Goal: Task Accomplishment & Management: Use online tool/utility

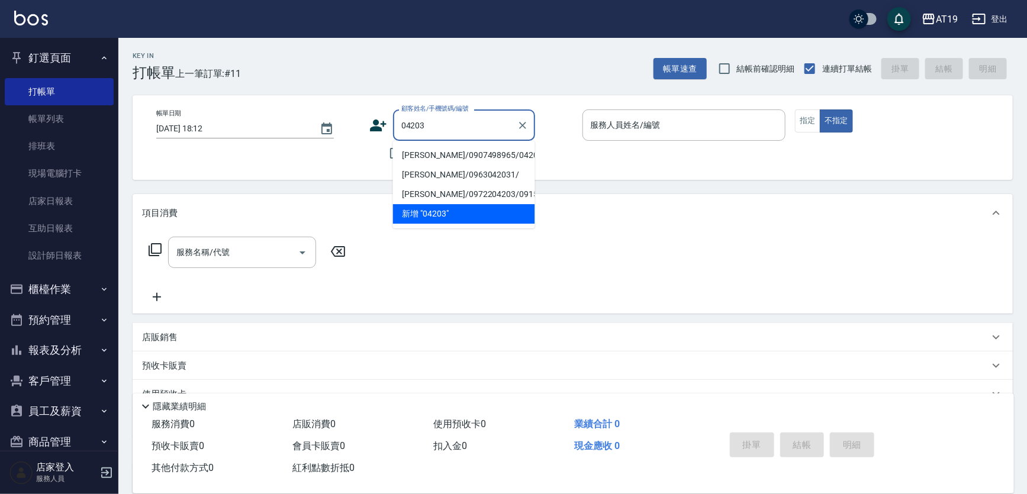
type input "[PERSON_NAME]/0907498965/04203"
click at [819, 109] on button "不指定" at bounding box center [835, 120] width 33 height 23
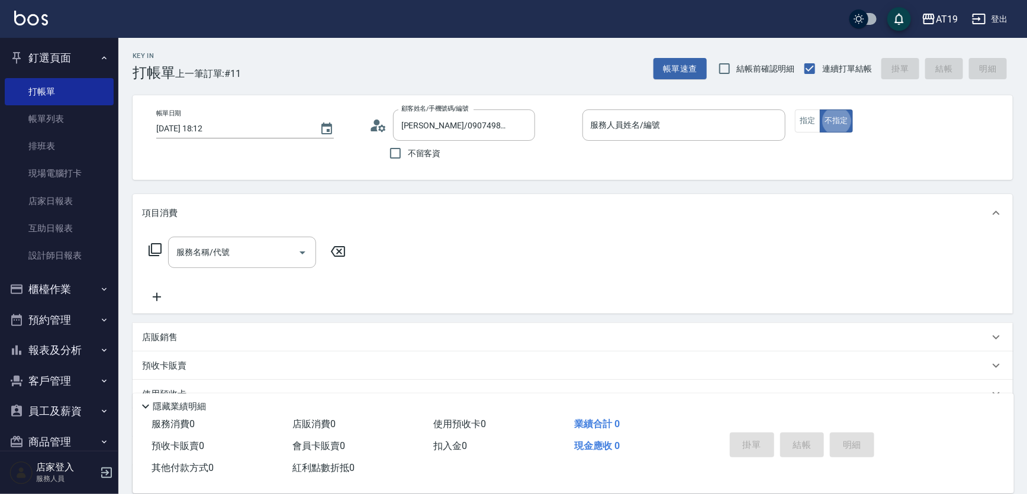
type button "false"
type button "true"
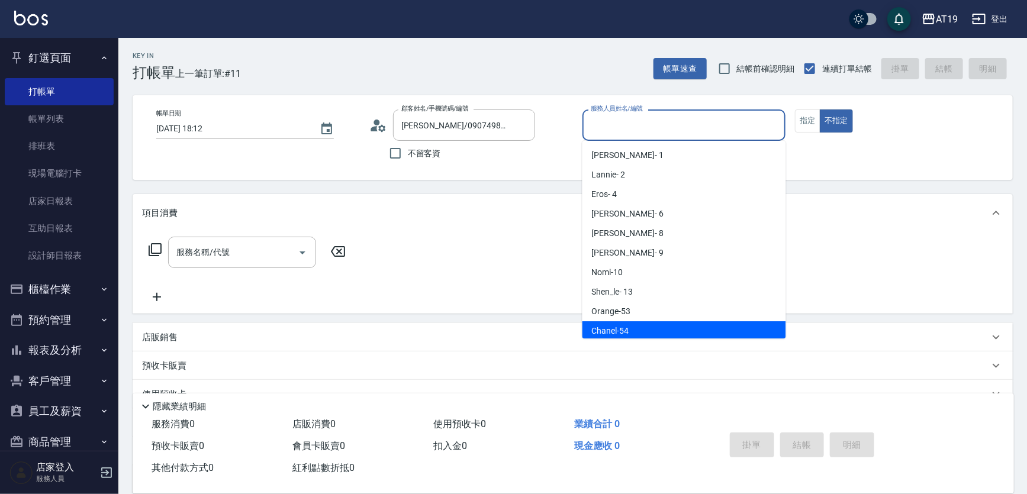
scroll to position [2, 0]
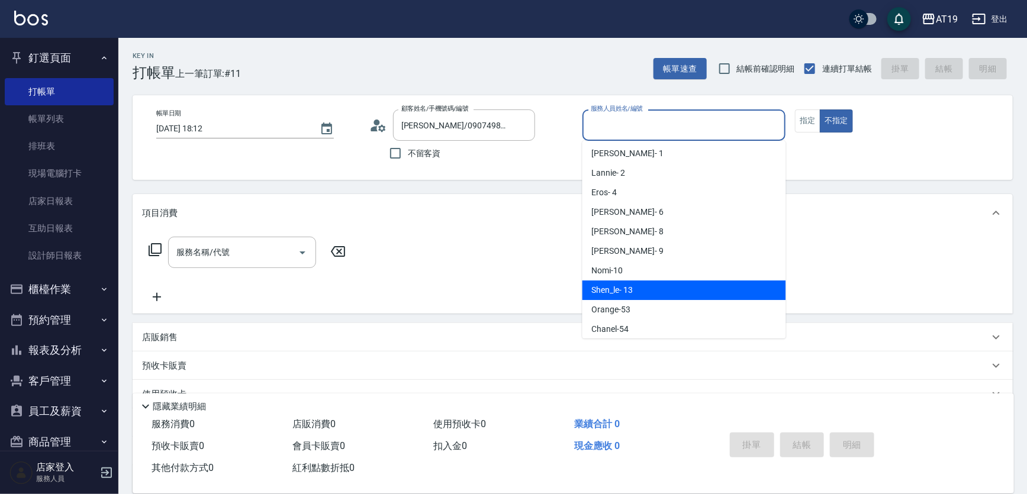
type input "Shen_le- 13"
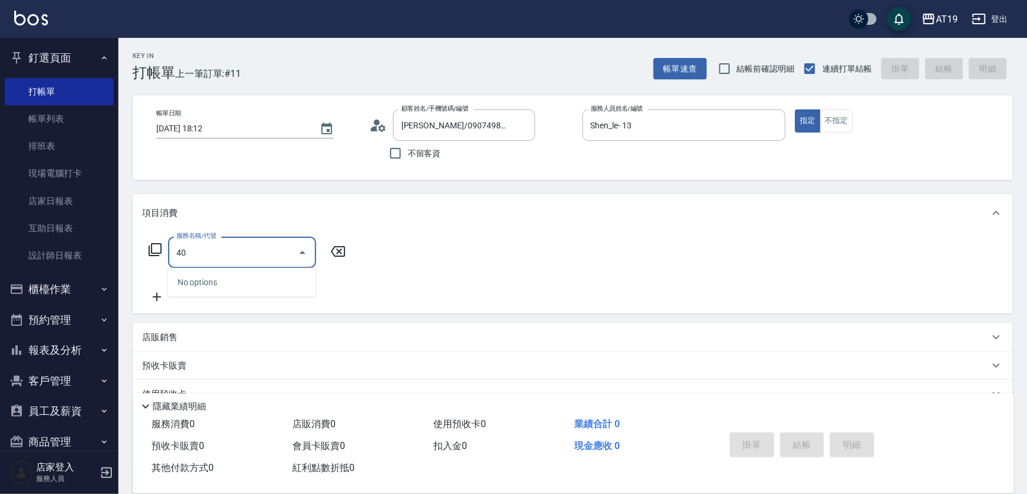
type input "401"
type input "30"
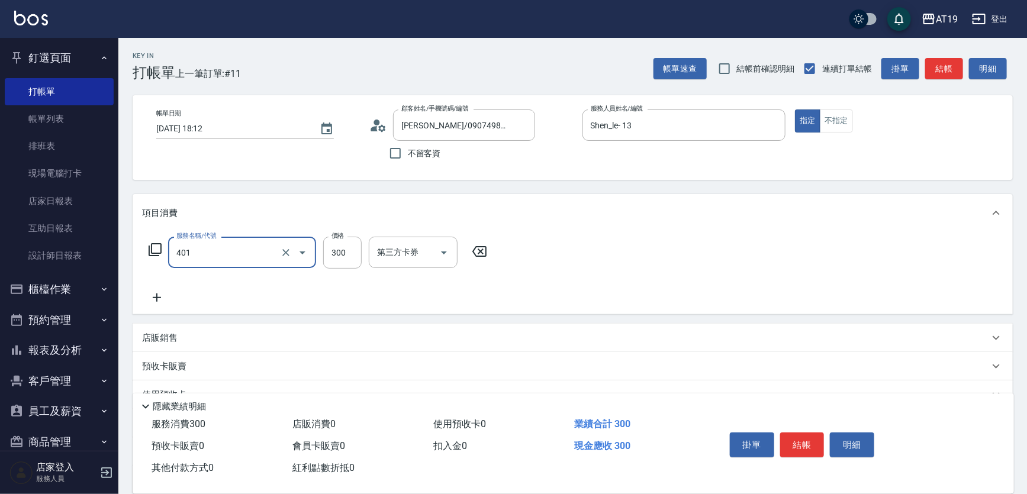
type input "剪髮(401)"
type input "0"
type input "40"
type input "400"
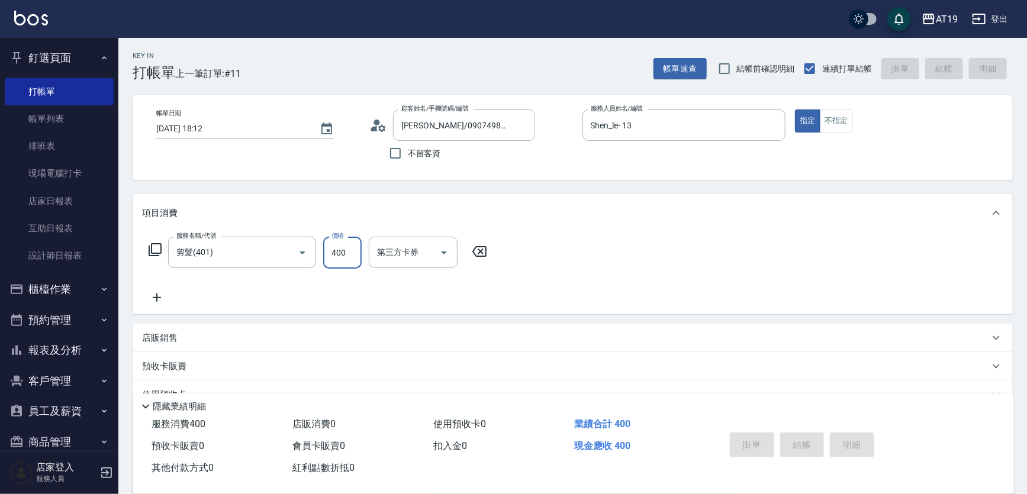
type input "[DATE] 18:46"
type input "0"
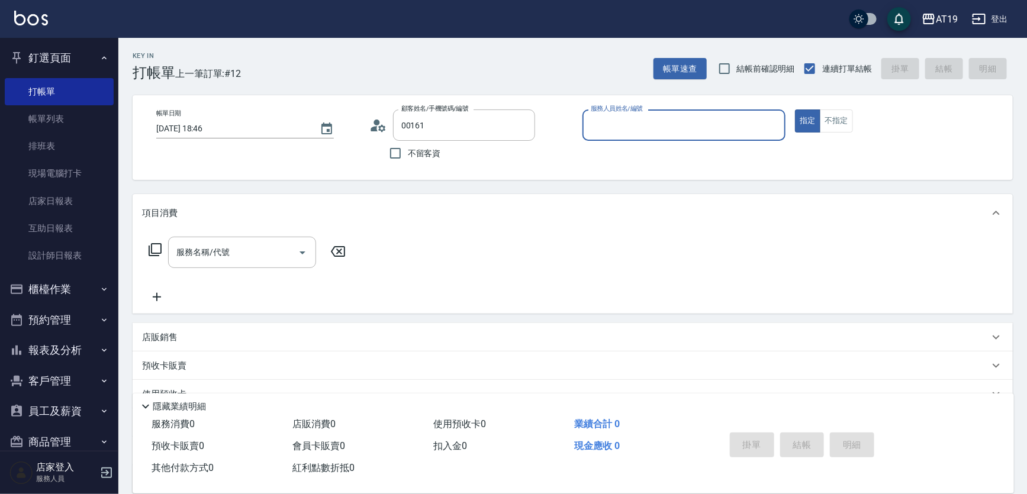
type input "公司/00161/00161"
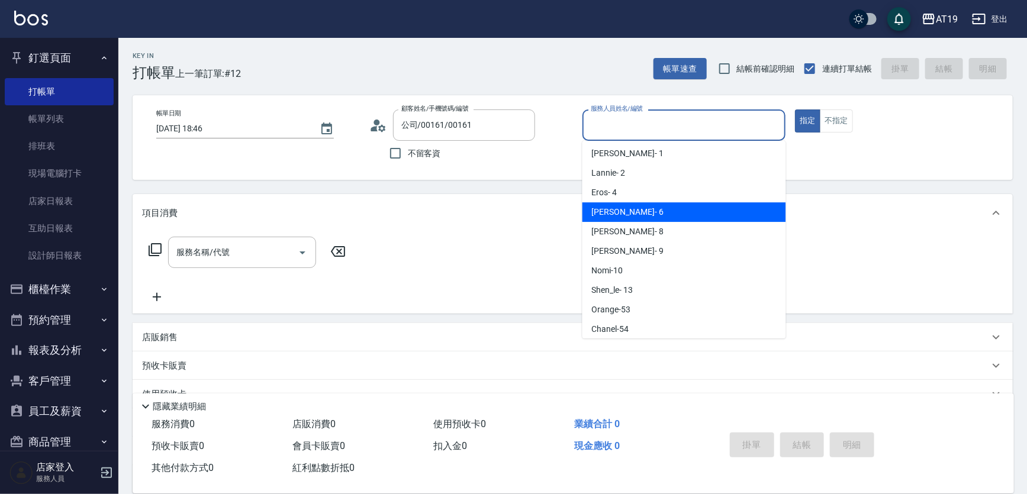
type input "[PERSON_NAME]- 6"
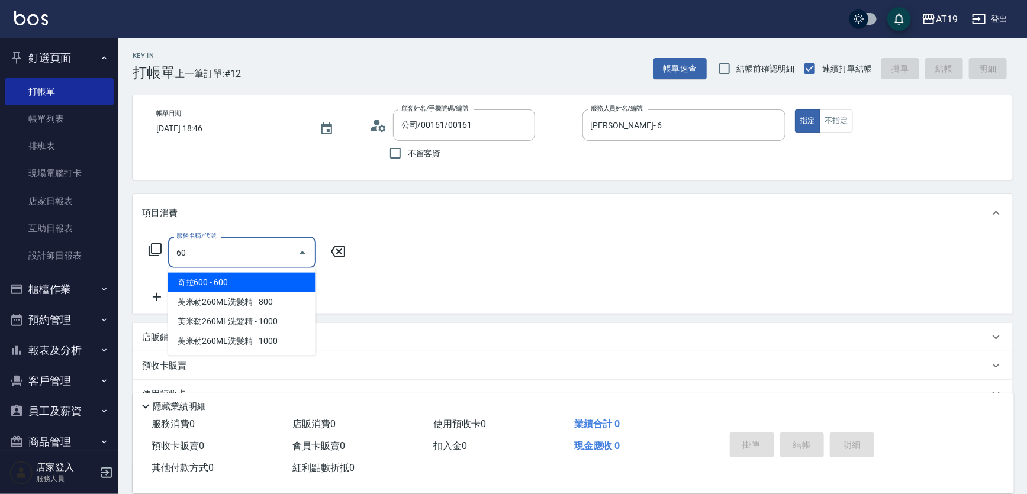
type input "601"
type input "30"
type input "自備護髮(601)"
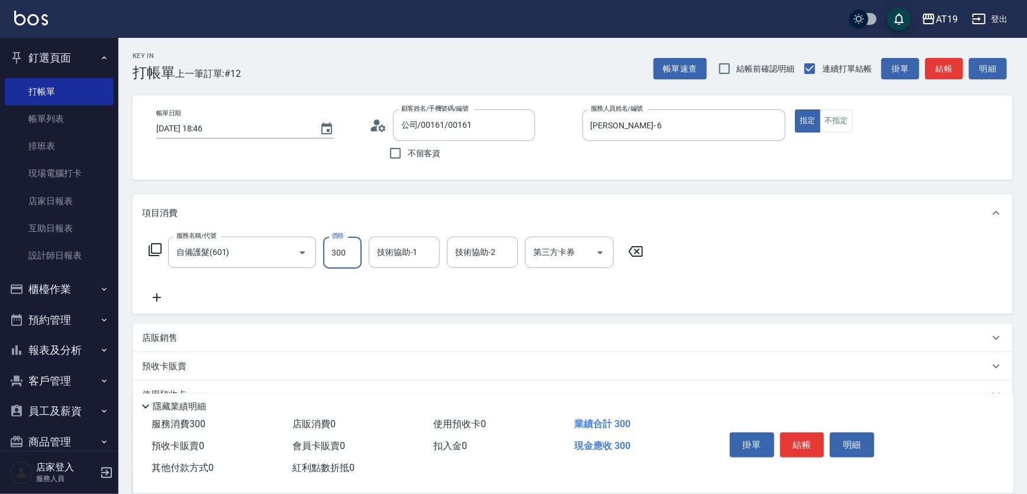
type input "0"
type input "160"
type input "1600"
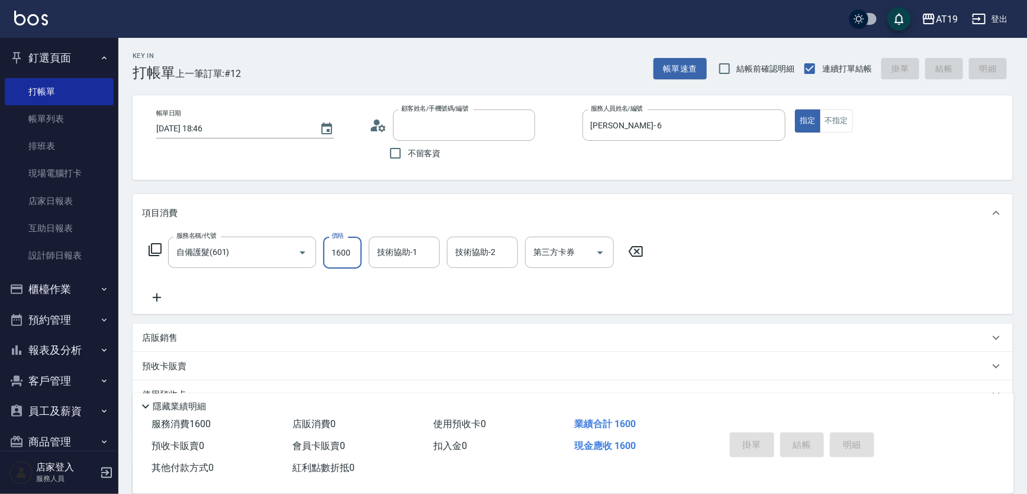
type input "0"
